Goal: Find specific page/section: Find specific page/section

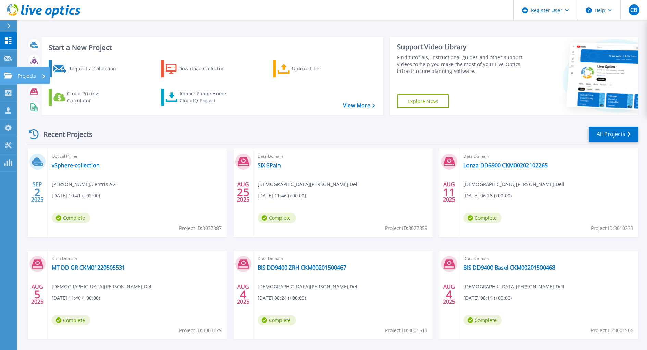
click at [8, 77] on icon at bounding box center [8, 76] width 8 height 6
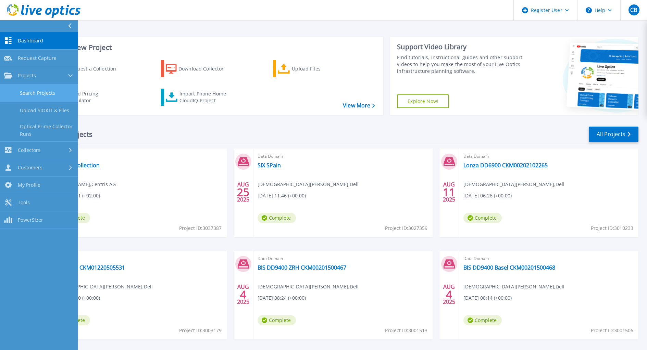
click at [39, 98] on link "Search Projects" at bounding box center [39, 93] width 78 height 17
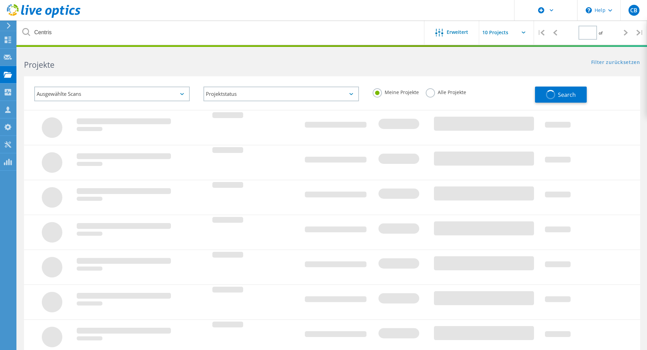
type input "1"
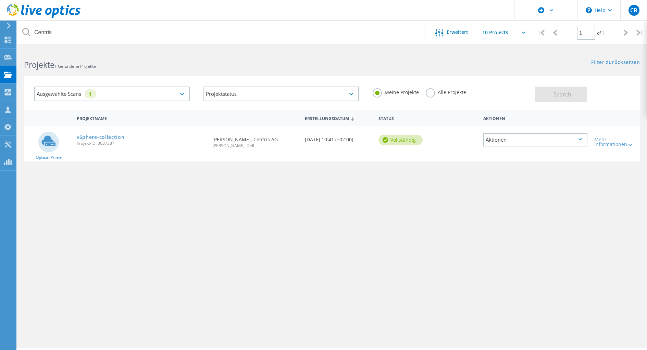
click at [439, 92] on label "Alle Projekte" at bounding box center [446, 91] width 40 height 7
click at [0, 0] on input "Alle Projekte" at bounding box center [0, 0] width 0 height 0
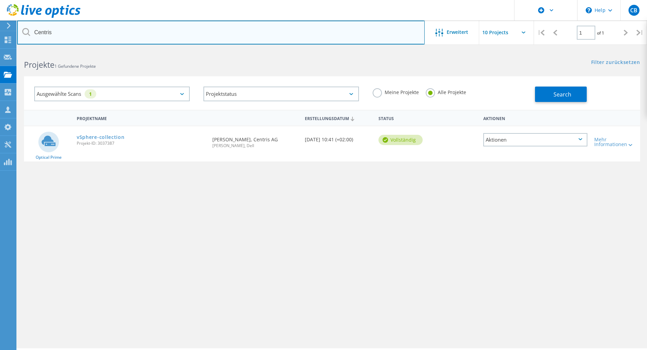
click at [123, 26] on input "Centris" at bounding box center [221, 33] width 408 height 24
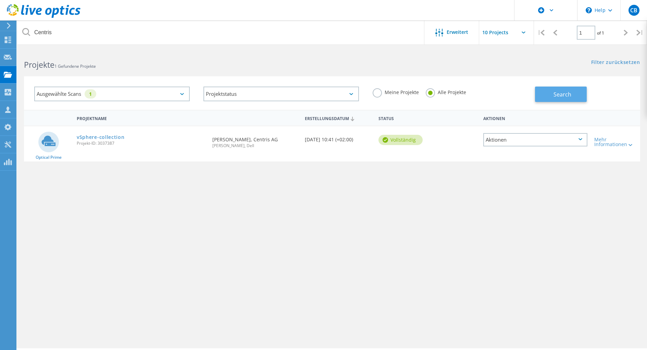
click at [561, 89] on button "Search" at bounding box center [561, 94] width 52 height 15
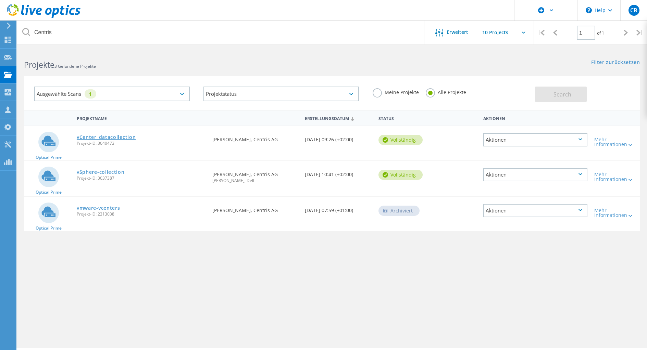
click at [117, 136] on link "vCenter_datacollection" at bounding box center [106, 137] width 59 height 5
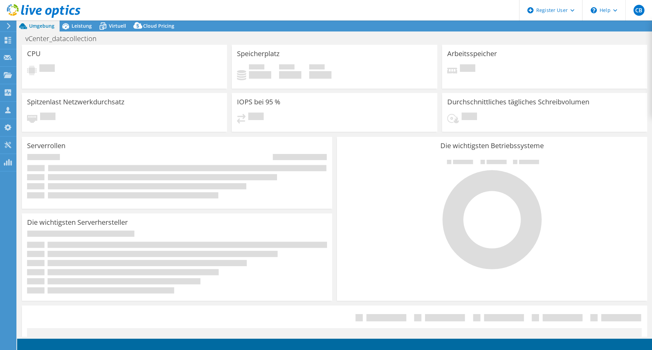
select select "USD"
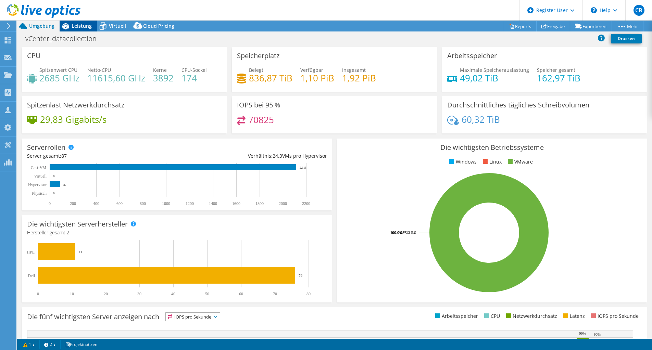
click at [83, 24] on span "Leistung" at bounding box center [82, 26] width 20 height 7
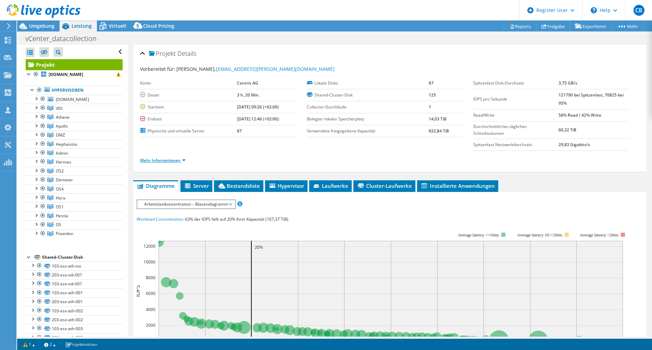
click at [177, 162] on link "Mehr Informationen" at bounding box center [163, 161] width 46 height 6
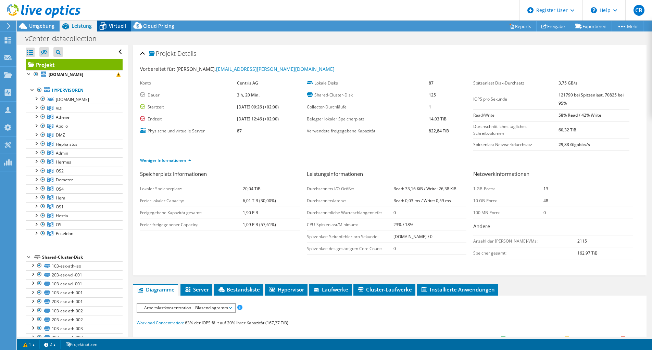
click at [110, 23] on span "Virtuell" at bounding box center [117, 26] width 17 height 7
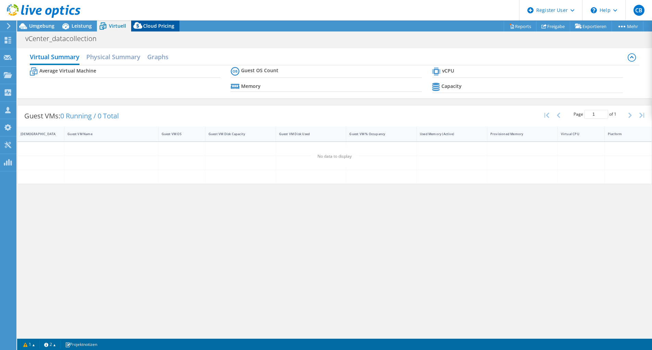
click at [159, 23] on span "Cloud Pricing" at bounding box center [158, 26] width 31 height 7
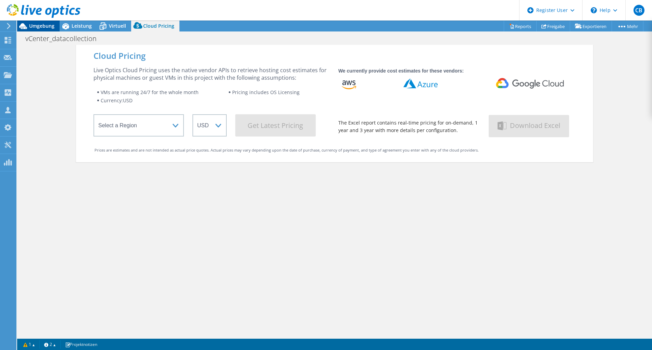
click at [42, 25] on span "Umgebung" at bounding box center [41, 26] width 25 height 7
